Goal: Task Accomplishment & Management: Complete application form

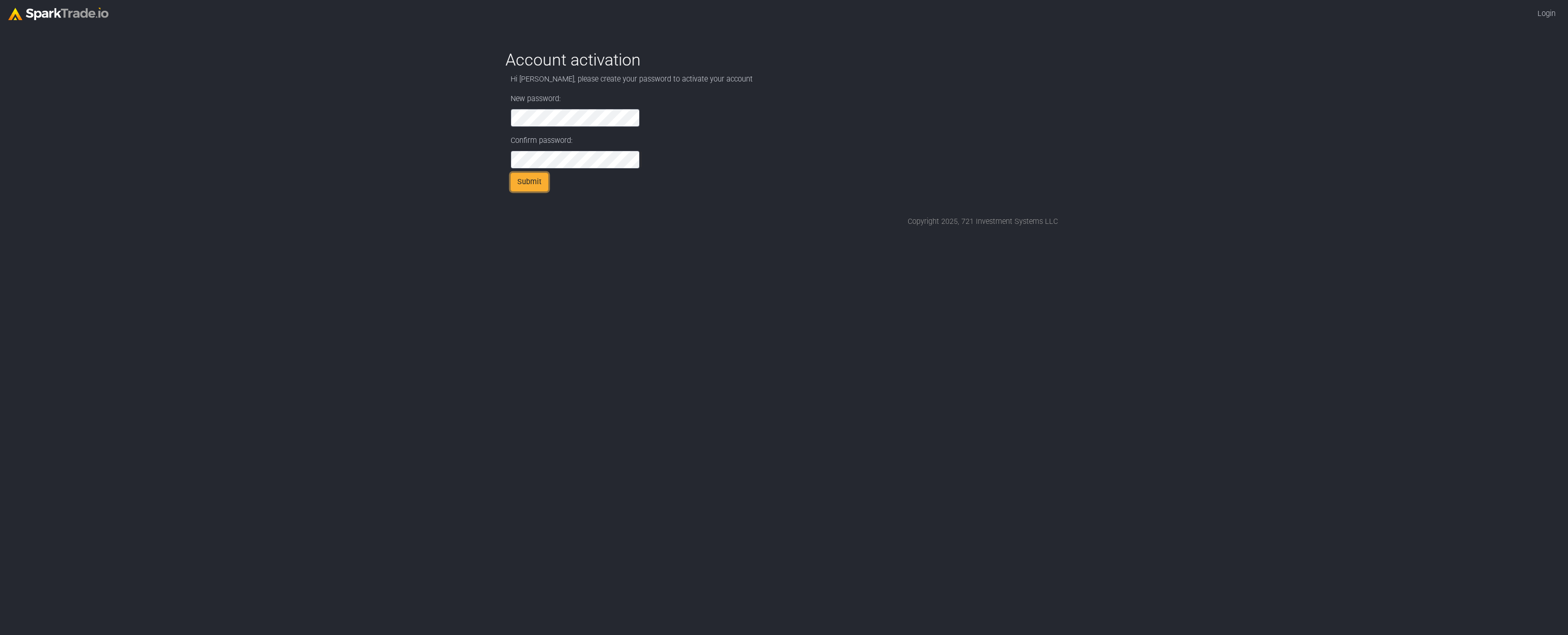
click at [542, 178] on button "Submit" at bounding box center [530, 182] width 38 height 19
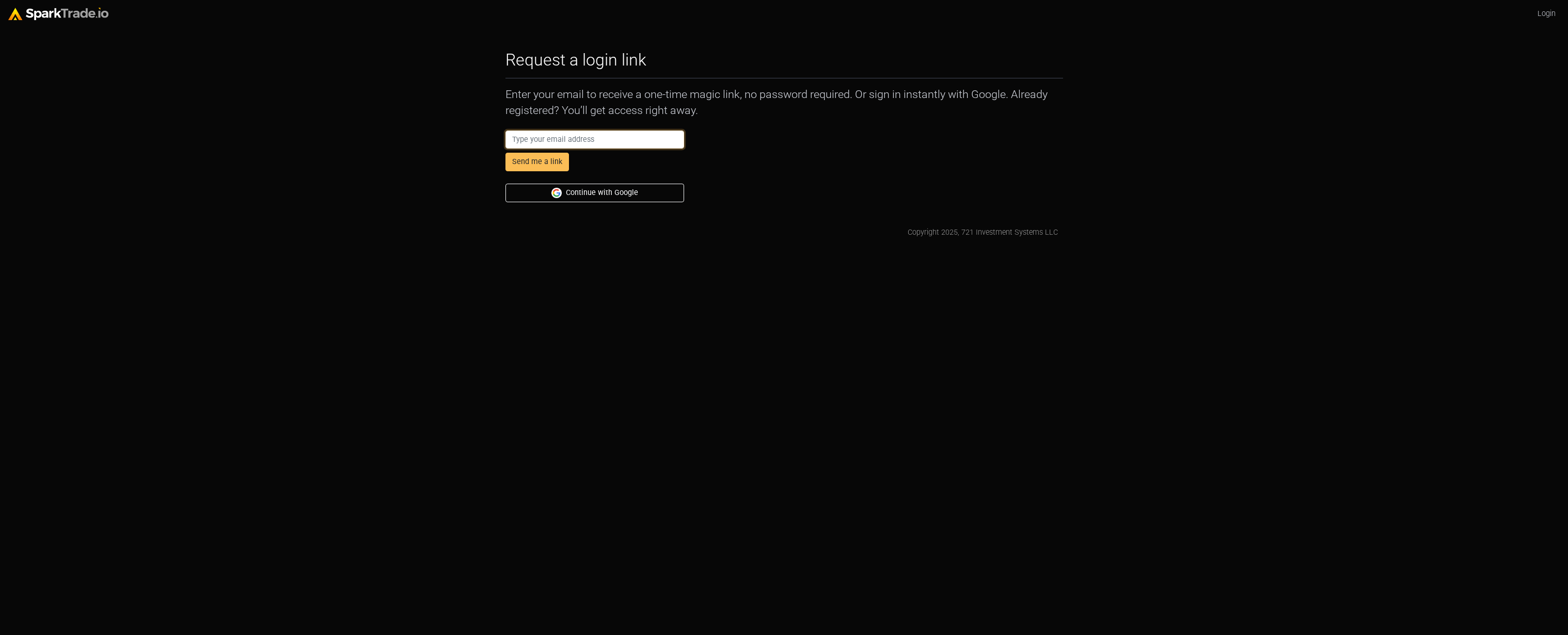
click at [635, 139] on input "email" at bounding box center [595, 140] width 179 height 19
type input "adietz@consor.com"
click at [529, 161] on button "Send me a link" at bounding box center [537, 162] width 63 height 19
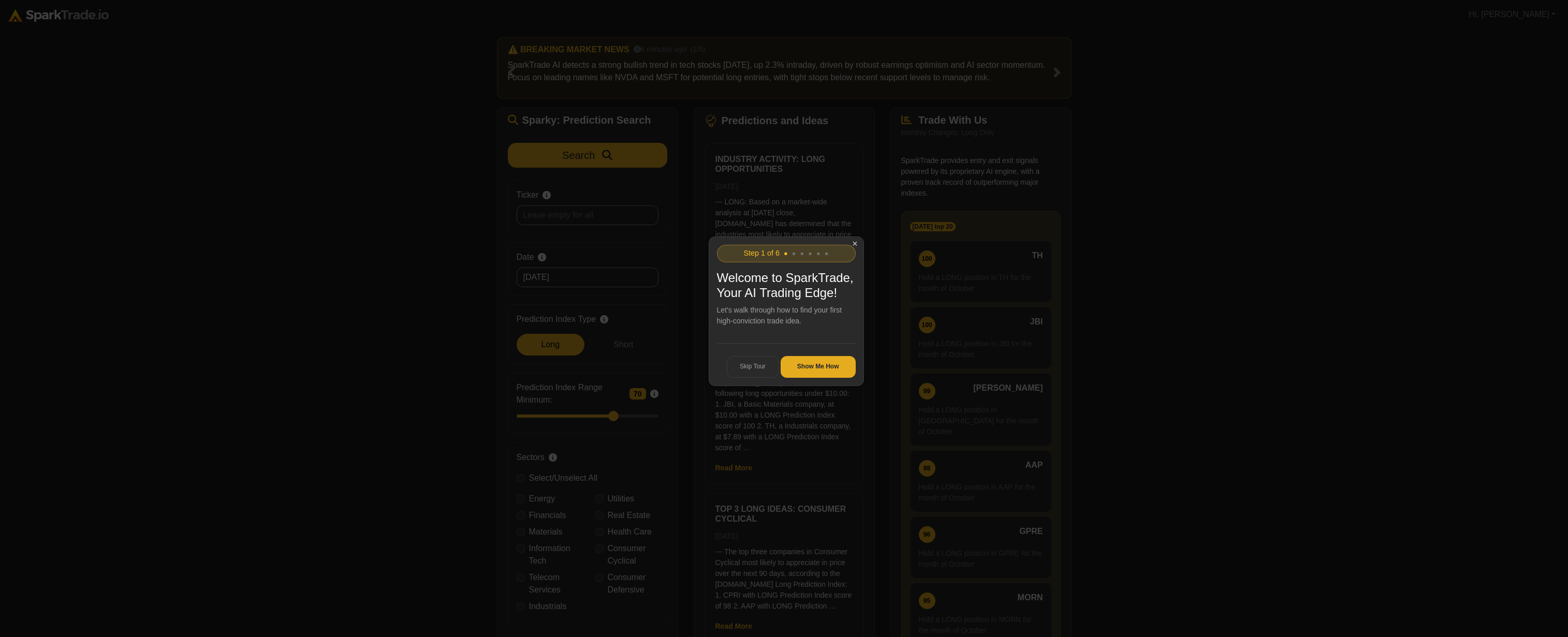
click at [820, 377] on button "Show Me How" at bounding box center [818, 367] width 75 height 22
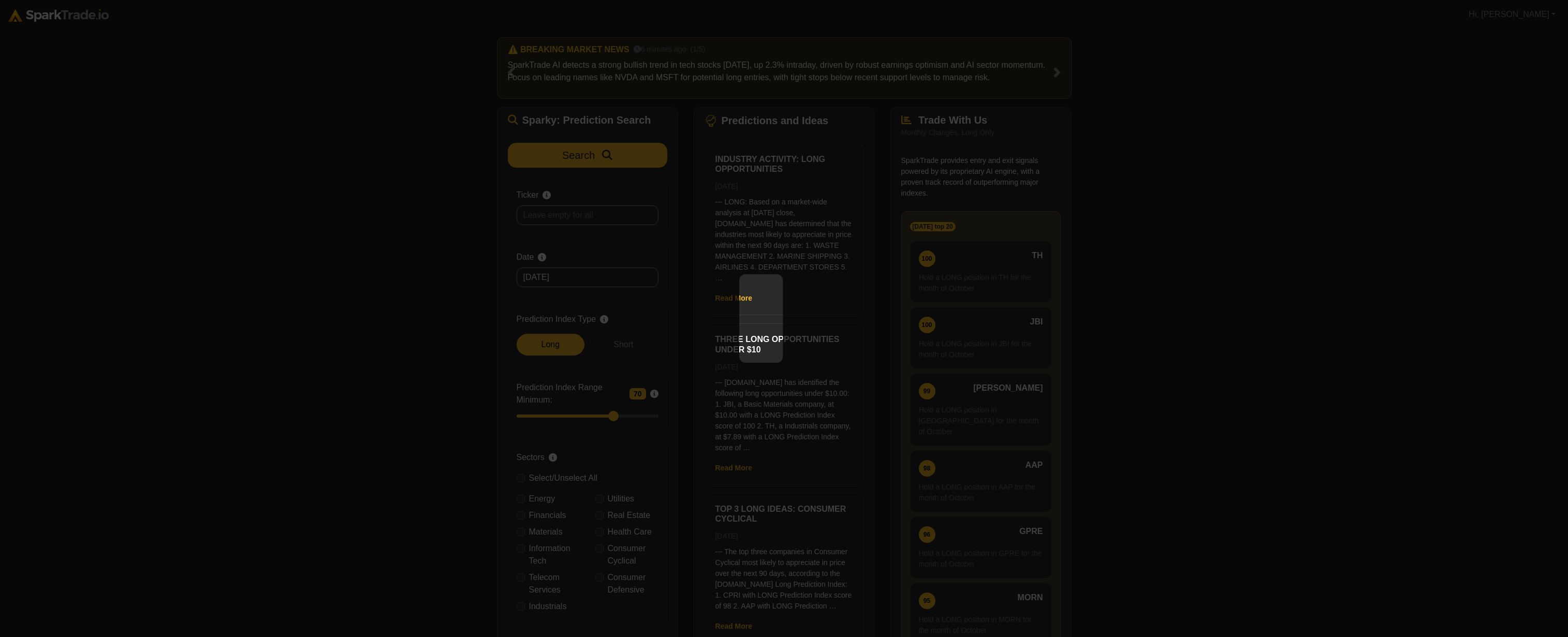
scroll to position [80, 0]
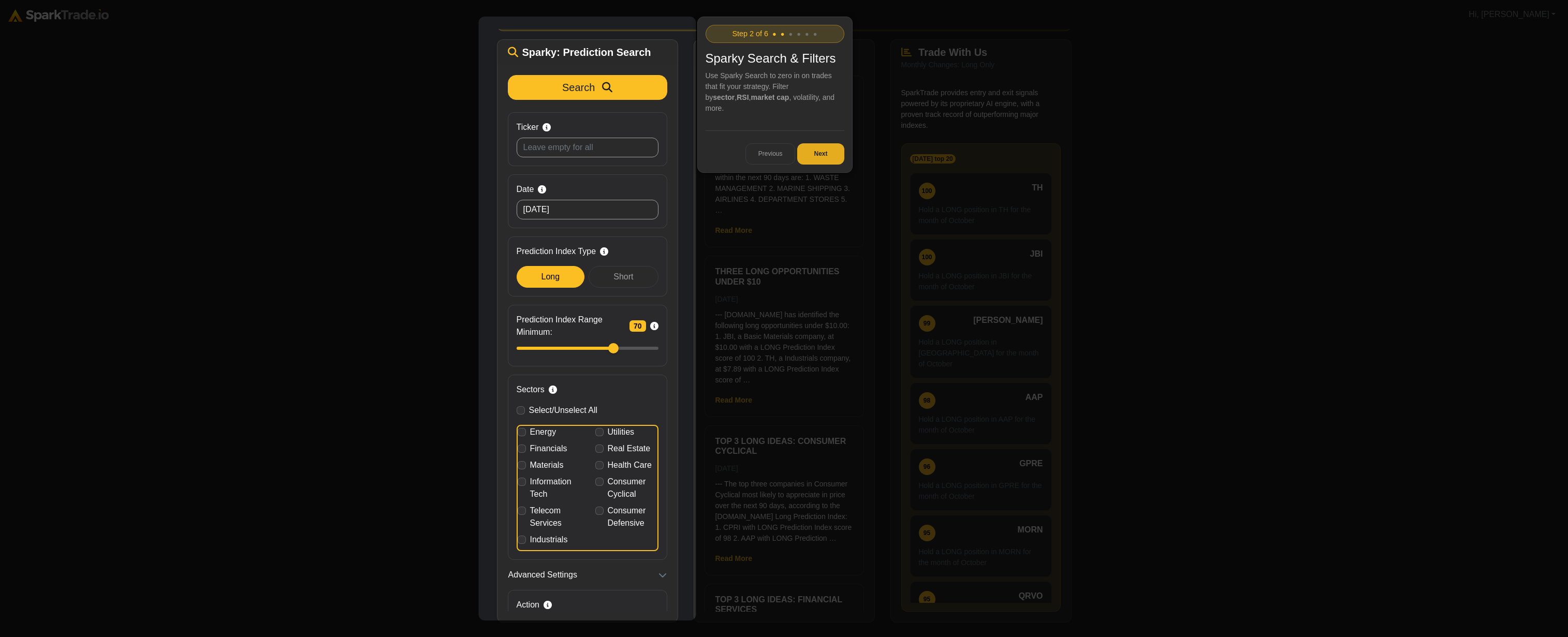
click at [836, 143] on button "Next" at bounding box center [820, 154] width 46 height 22
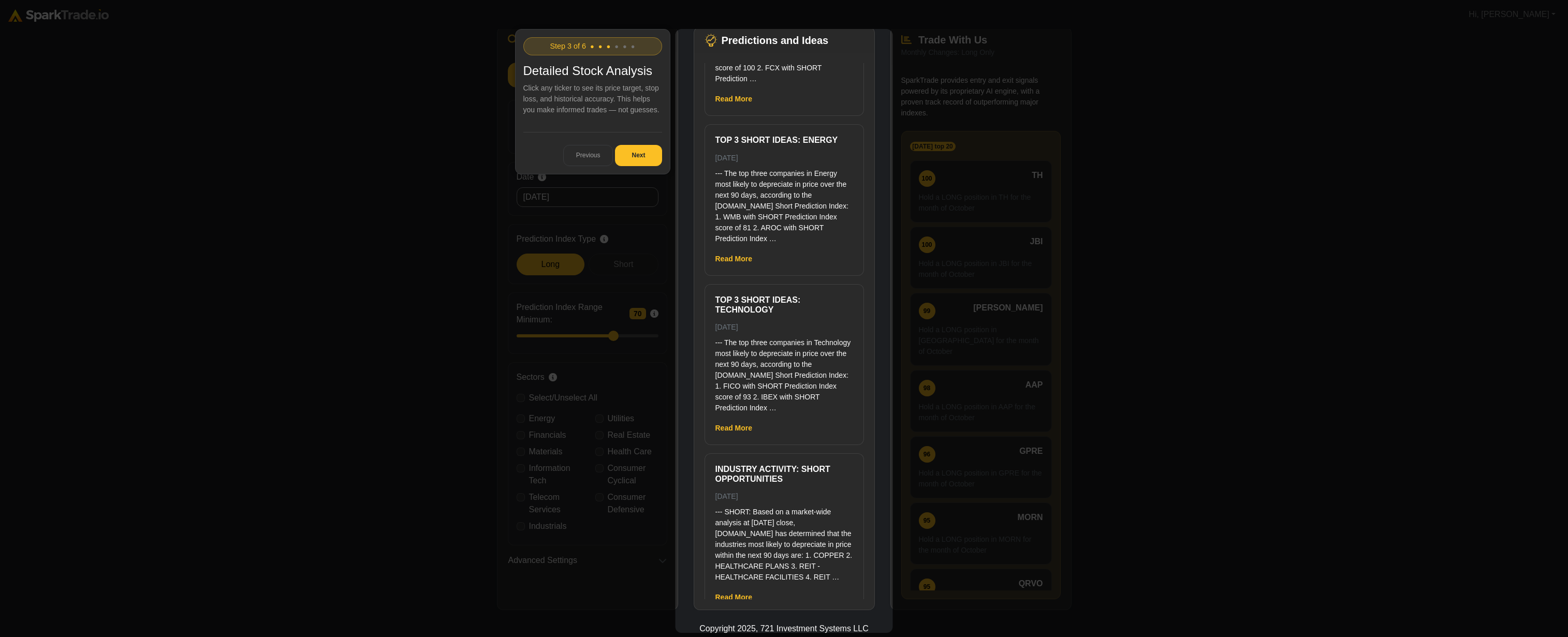
scroll to position [976, 0]
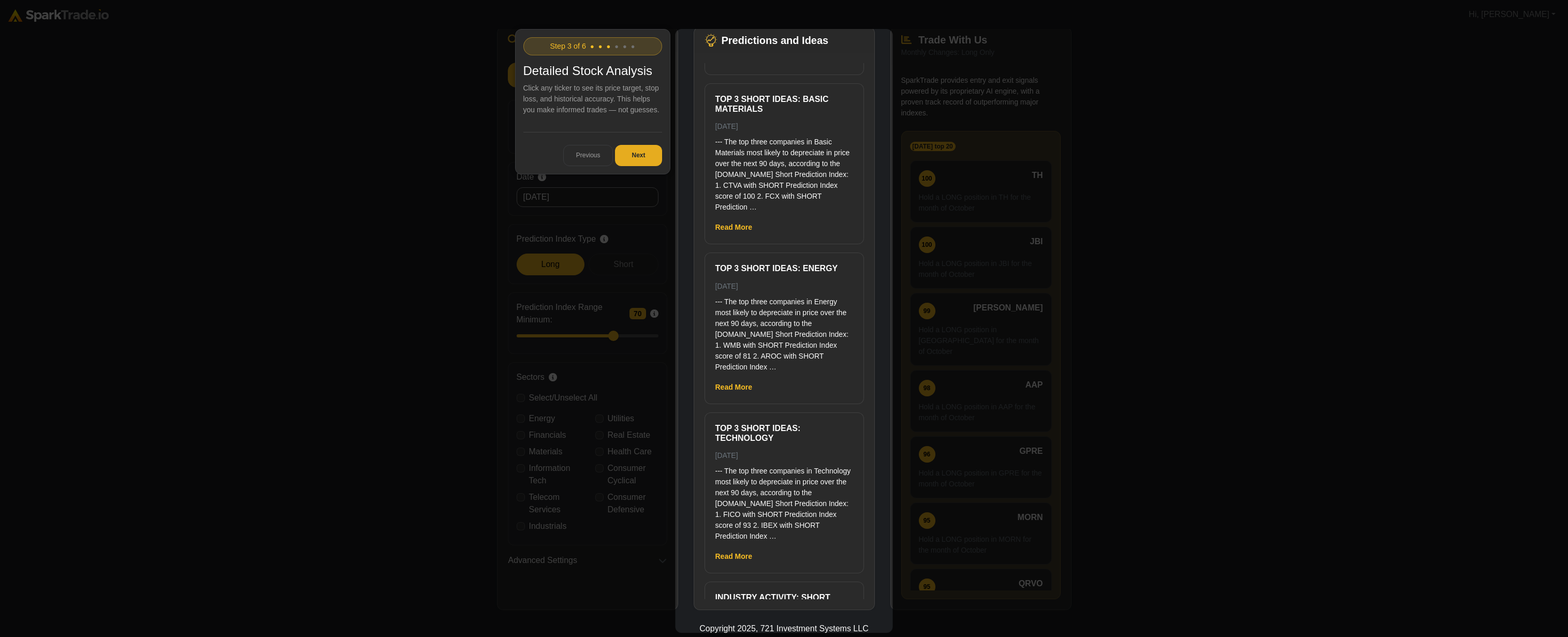
click at [650, 151] on button "Next" at bounding box center [638, 156] width 46 height 22
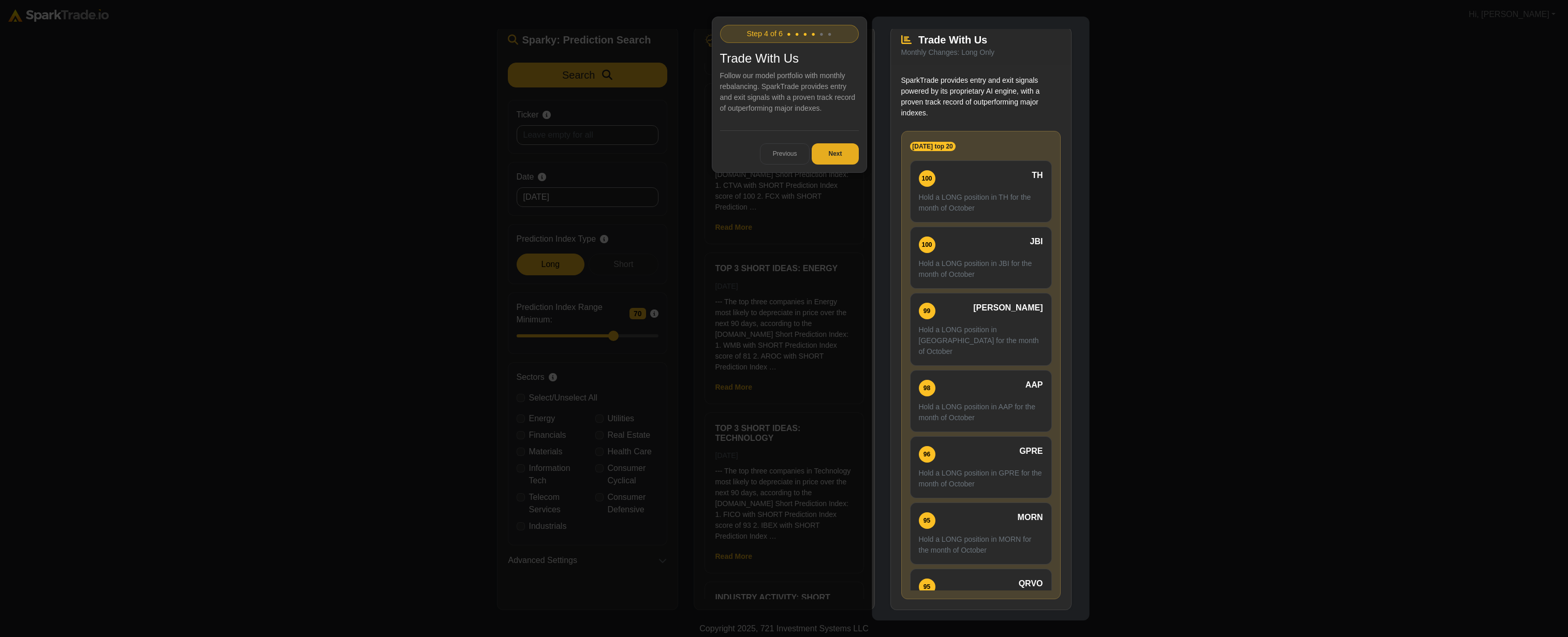
click at [825, 157] on button "Next" at bounding box center [835, 154] width 46 height 22
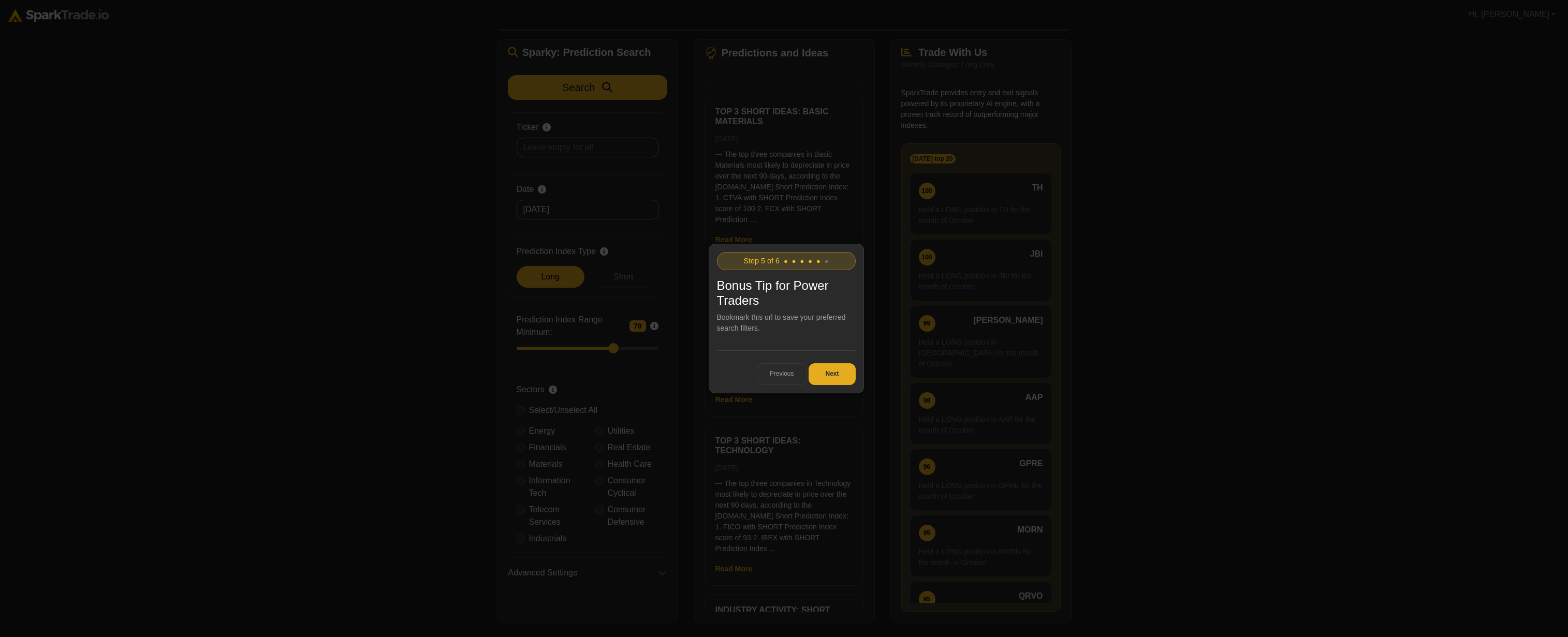
click at [840, 376] on button "Next" at bounding box center [832, 374] width 46 height 22
click at [840, 376] on button "Get Started" at bounding box center [822, 374] width 67 height 22
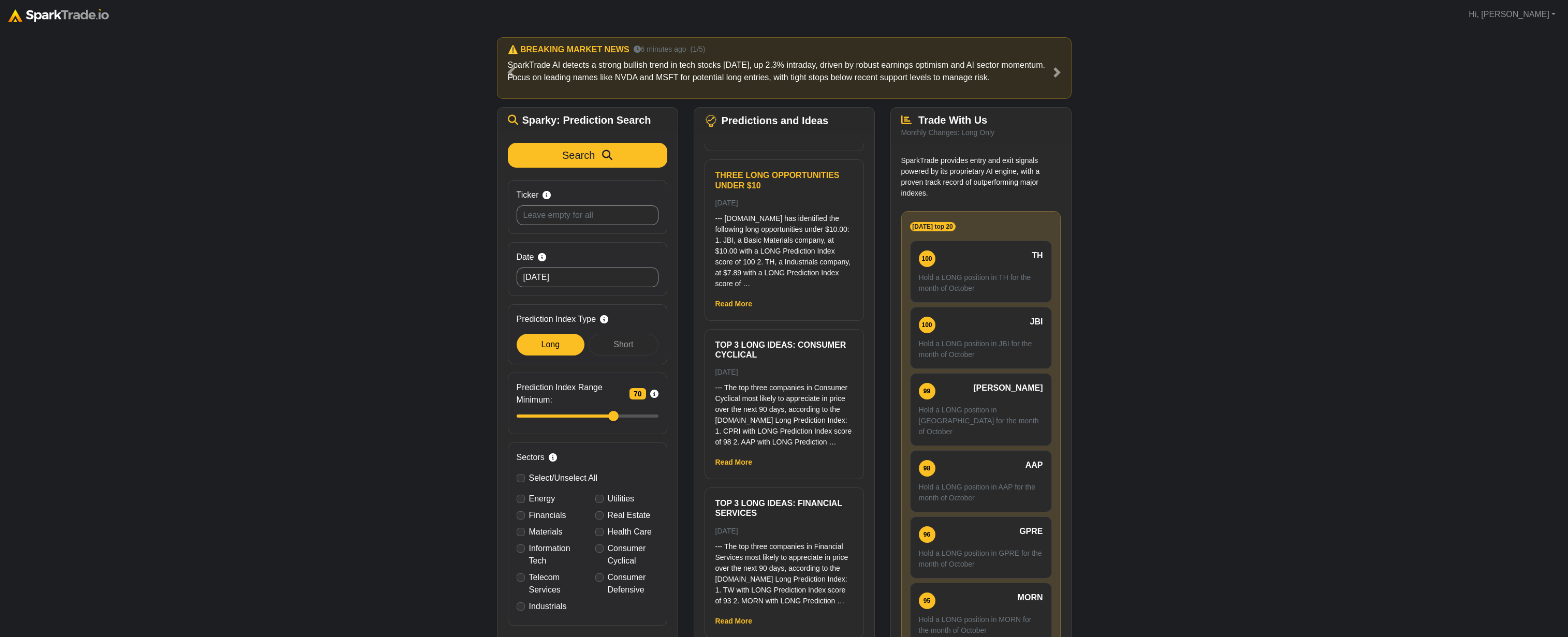
scroll to position [0, 0]
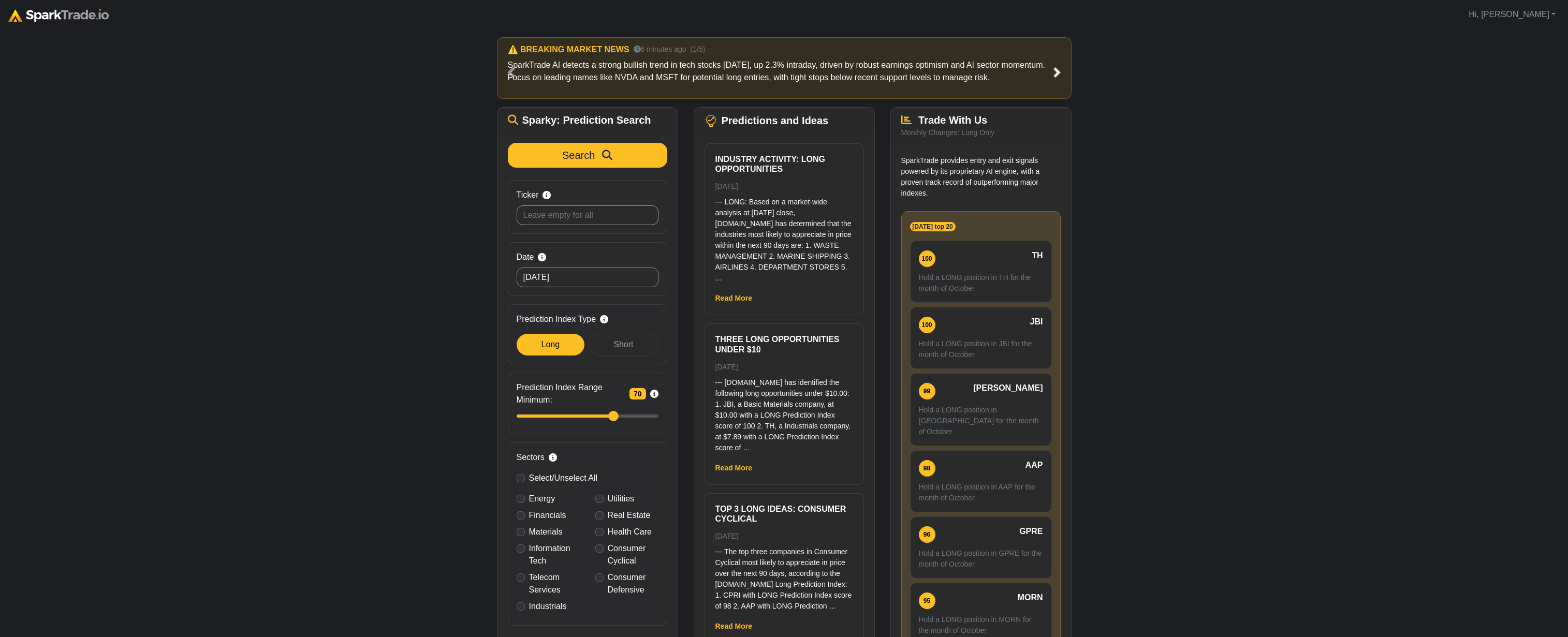
click at [1053, 78] on link "Next" at bounding box center [1057, 72] width 29 height 70
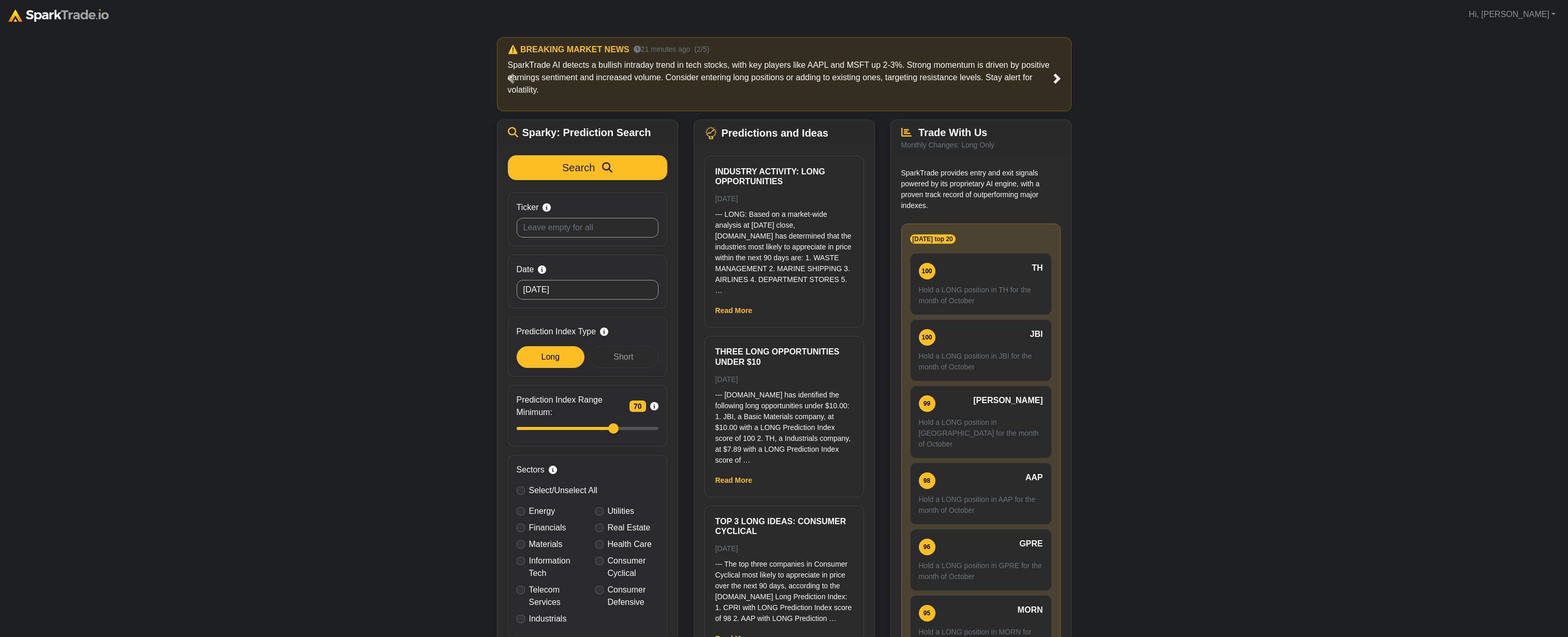
click at [1046, 76] on link "Next" at bounding box center [1057, 78] width 29 height 82
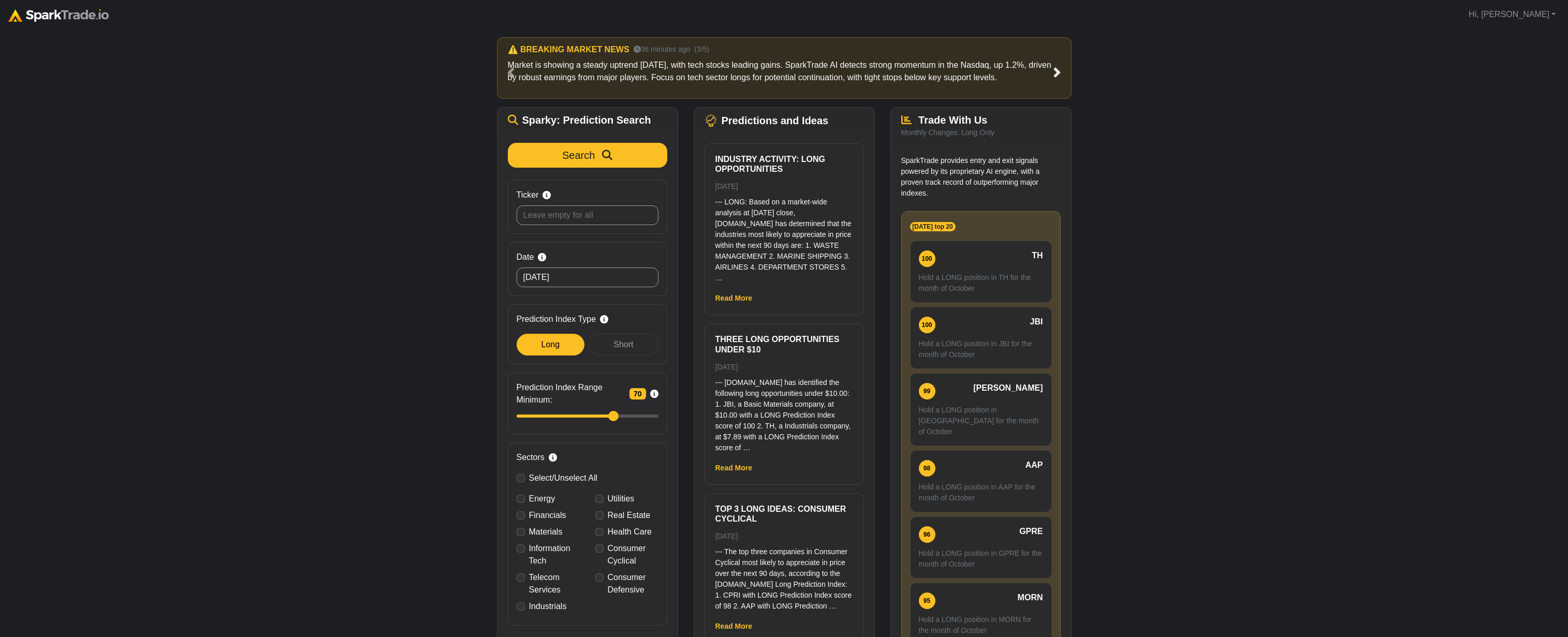
click at [1046, 76] on link "Next" at bounding box center [1057, 72] width 29 height 70
